Goal: Navigation & Orientation: Find specific page/section

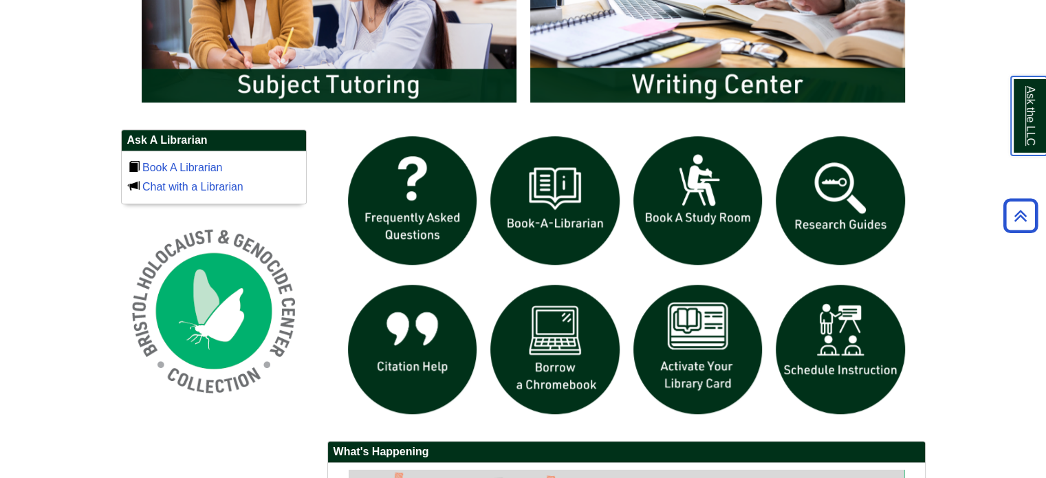
scroll to position [885, 0]
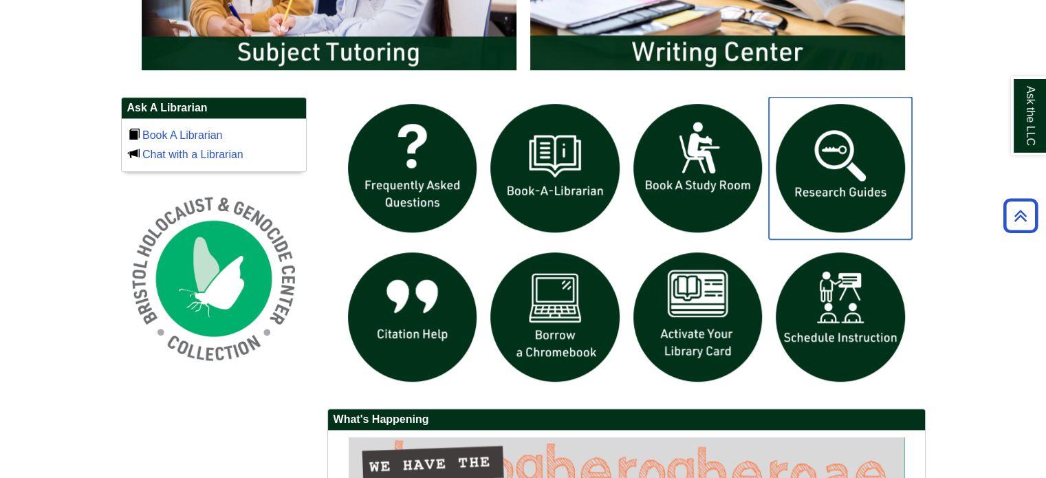
click at [832, 210] on img "slideshow" at bounding box center [840, 168] width 143 height 143
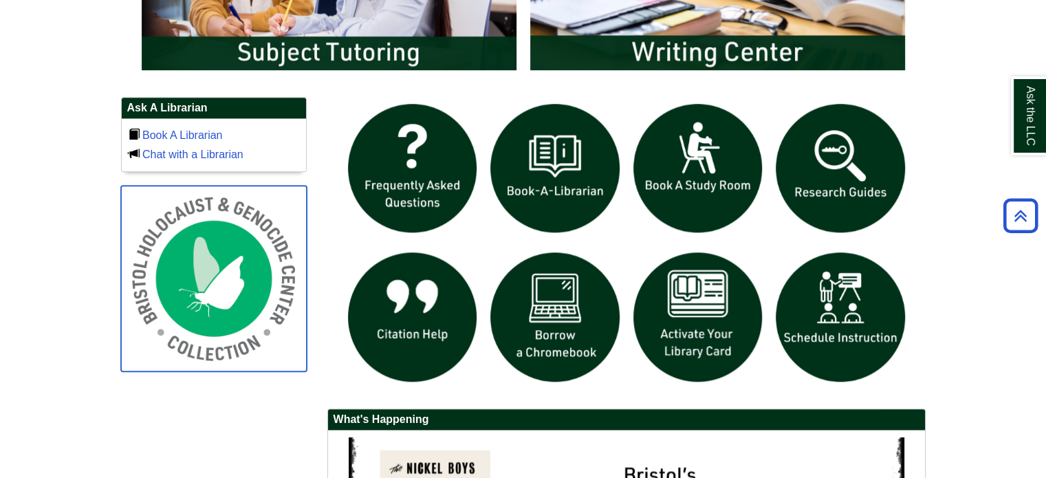
click at [226, 310] on img at bounding box center [214, 279] width 186 height 186
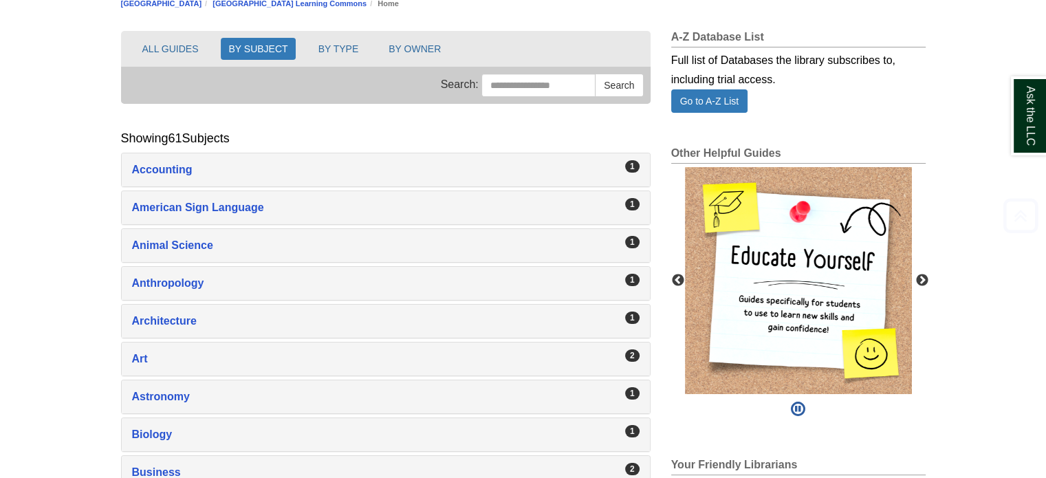
scroll to position [168, 0]
click at [915, 280] on button "Next" at bounding box center [922, 281] width 14 height 14
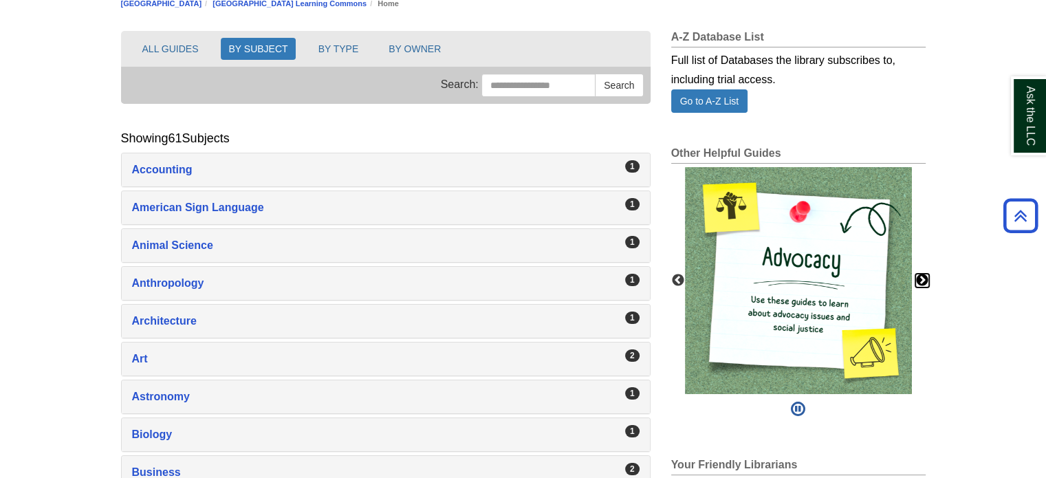
click at [924, 280] on button "Next" at bounding box center [922, 281] width 14 height 14
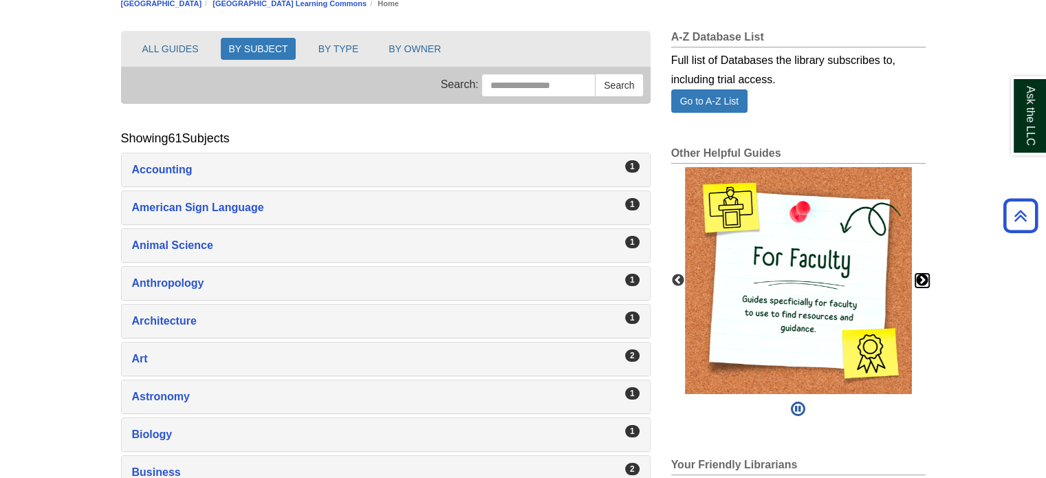
click at [924, 280] on button "Next" at bounding box center [922, 281] width 14 height 14
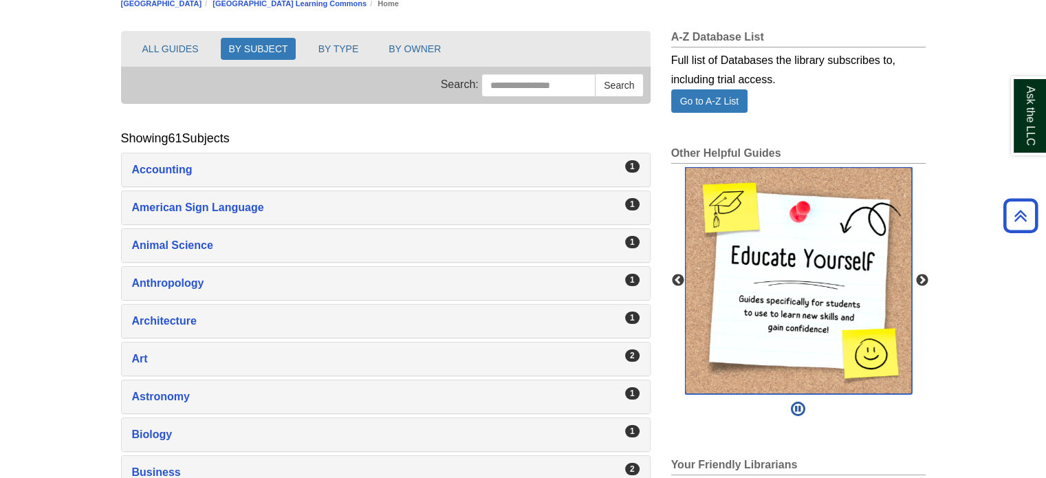
click at [824, 267] on img "slideshow" at bounding box center [798, 280] width 227 height 227
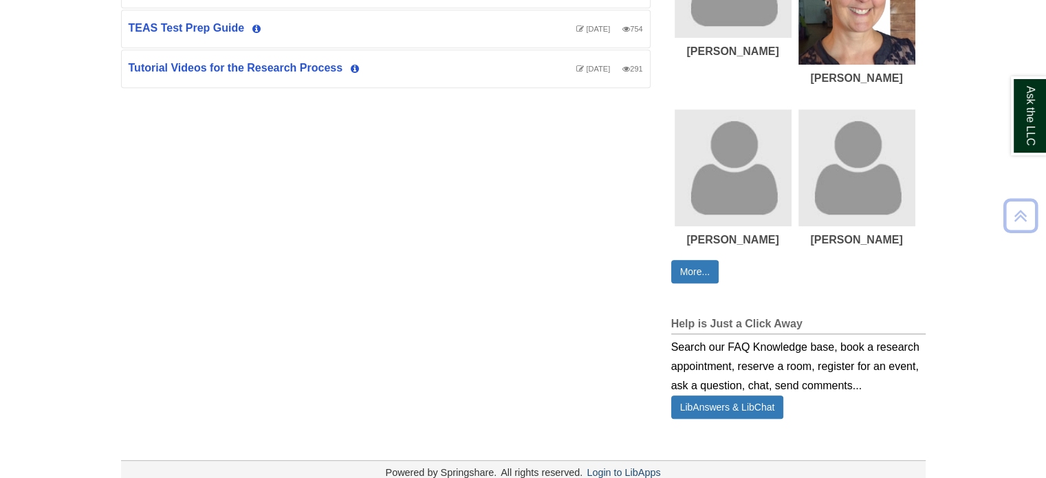
scroll to position [752, 0]
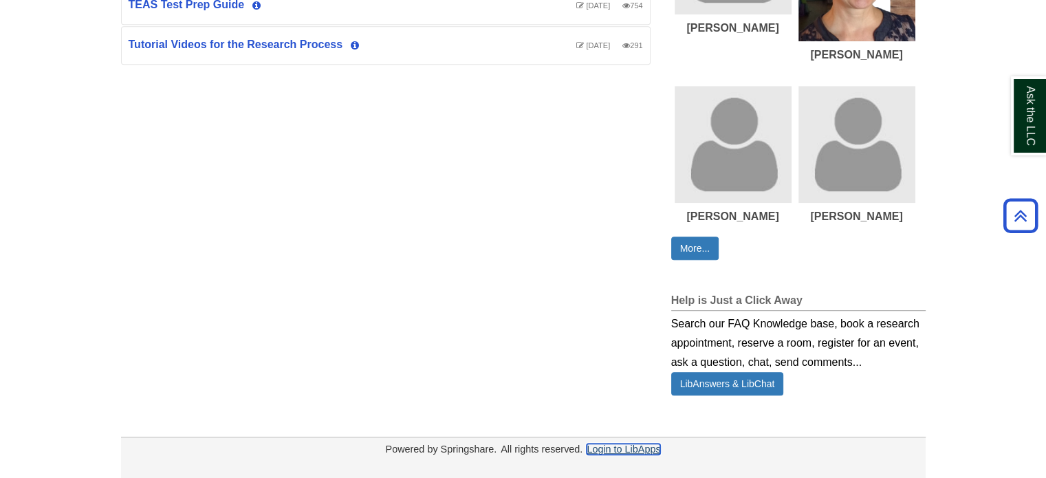
click at [648, 445] on link "Login to LibApps" at bounding box center [623, 448] width 74 height 11
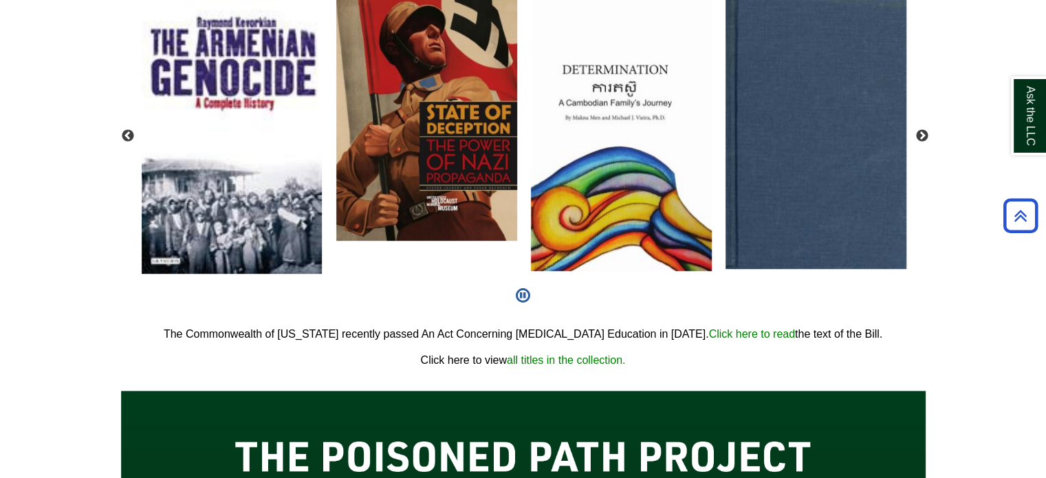
scroll to position [918, 0]
